Goal: Transaction & Acquisition: Purchase product/service

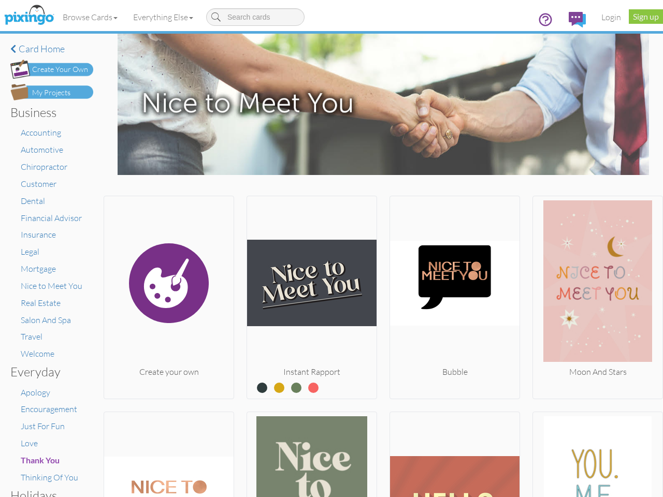
click at [331, 248] on img at bounding box center [311, 283] width 129 height 166
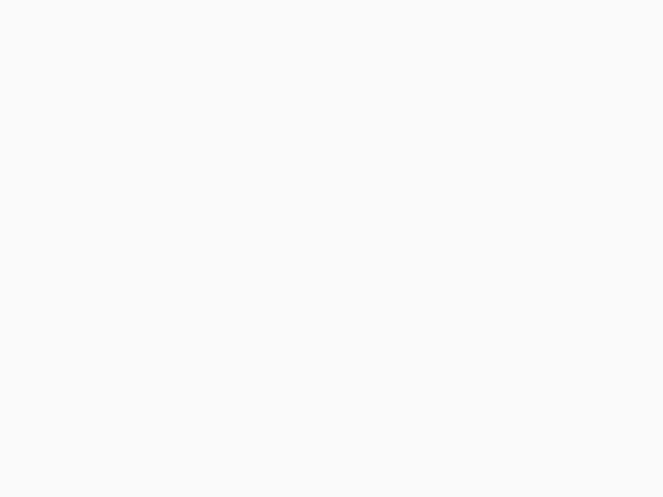
click at [91, 17] on body at bounding box center [331, 248] width 663 height 497
click at [165, 17] on body at bounding box center [331, 248] width 663 height 497
click at [168, 295] on body at bounding box center [331, 248] width 663 height 497
click at [309, 295] on body at bounding box center [331, 248] width 663 height 497
click at [449, 295] on body at bounding box center [331, 248] width 663 height 497
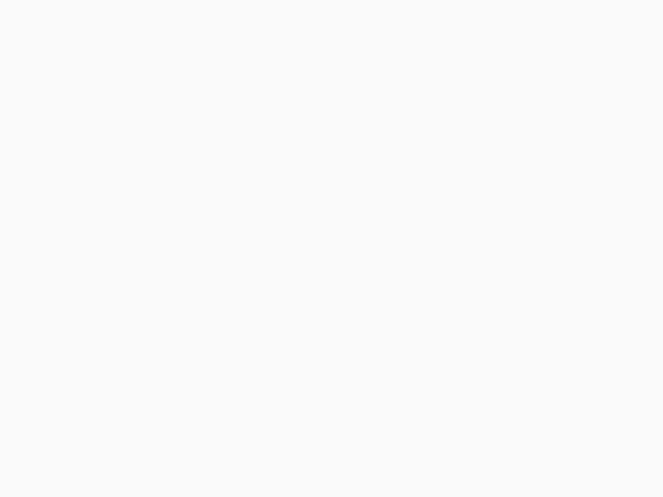
click at [590, 295] on body at bounding box center [331, 248] width 663 height 497
click at [168, 453] on body at bounding box center [331, 248] width 663 height 497
click at [309, 453] on body at bounding box center [331, 248] width 663 height 497
click at [449, 453] on body at bounding box center [331, 248] width 663 height 497
